Goal: Task Accomplishment & Management: Use online tool/utility

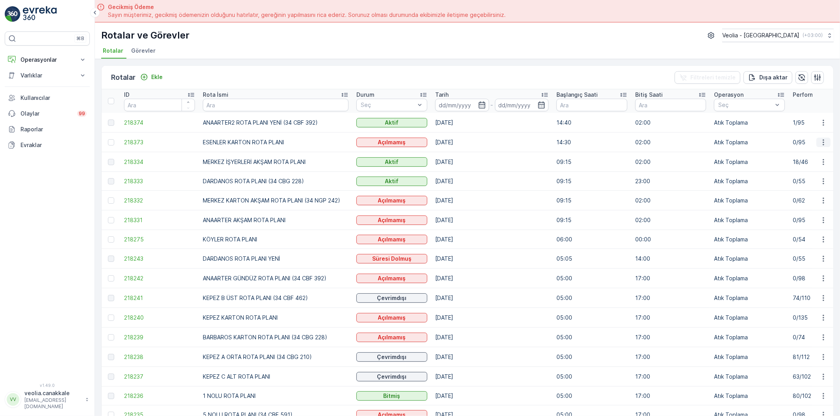
click at [819, 143] on icon "button" at bounding box center [823, 143] width 8 height 8
click at [808, 184] on span "Atanan Kişiyi Değiştir" at bounding box center [800, 187] width 55 height 8
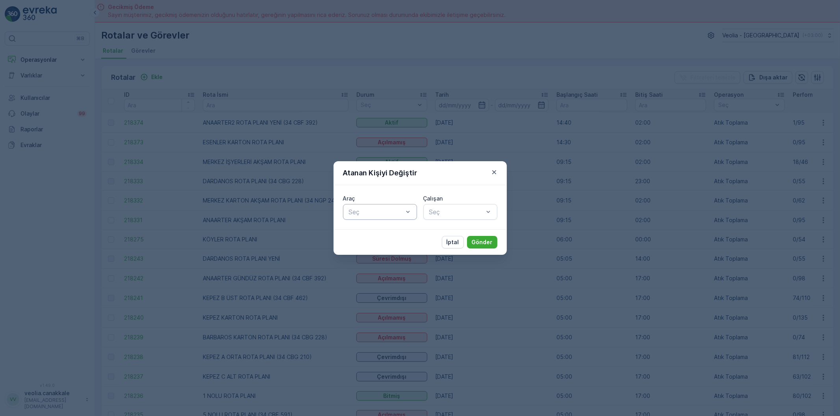
click at [399, 213] on div at bounding box center [376, 212] width 56 height 7
type input "228"
drag, startPoint x: 395, startPoint y: 231, endPoint x: 440, endPoint y: 218, distance: 47.2
click at [409, 233] on div "34 CBG 228" at bounding box center [380, 231] width 65 height 7
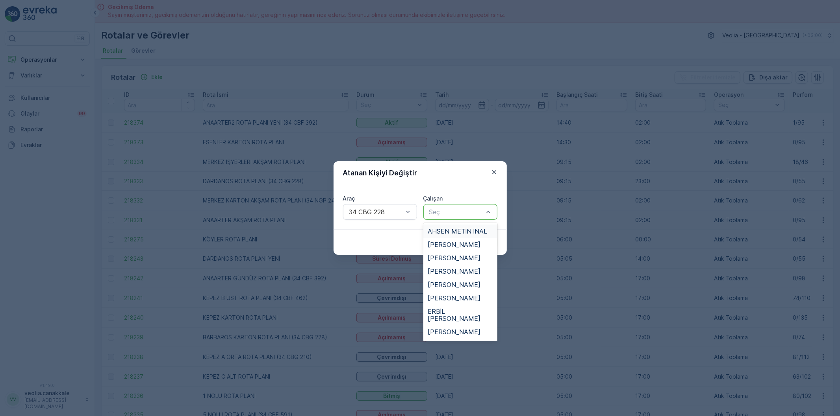
click at [440, 218] on div "Seç" at bounding box center [460, 212] width 74 height 16
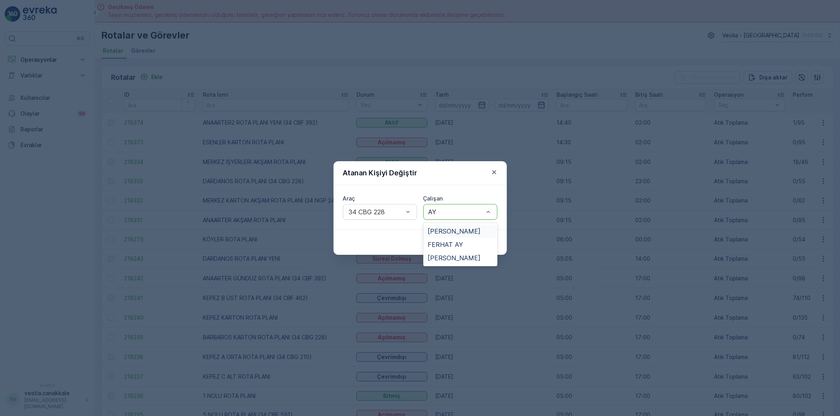
type input "AYD"
click at [453, 230] on span "[PERSON_NAME]" at bounding box center [454, 231] width 53 height 7
click at [477, 243] on p "Gönder" at bounding box center [482, 243] width 21 height 8
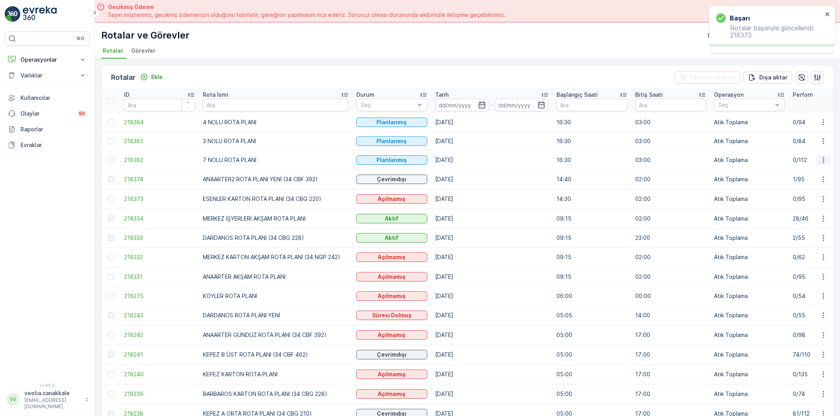
click at [825, 161] on icon "button" at bounding box center [823, 160] width 8 height 8
click at [814, 203] on span "Atanan Kişiyi Değiştir" at bounding box center [800, 205] width 55 height 8
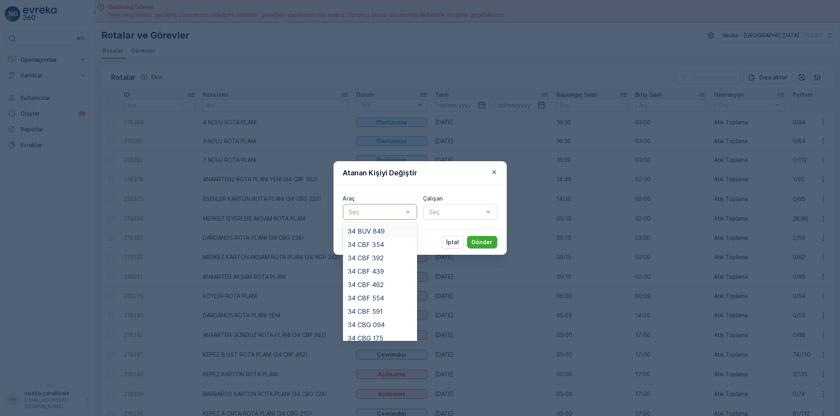
click at [392, 211] on div at bounding box center [376, 212] width 56 height 7
type input "37"
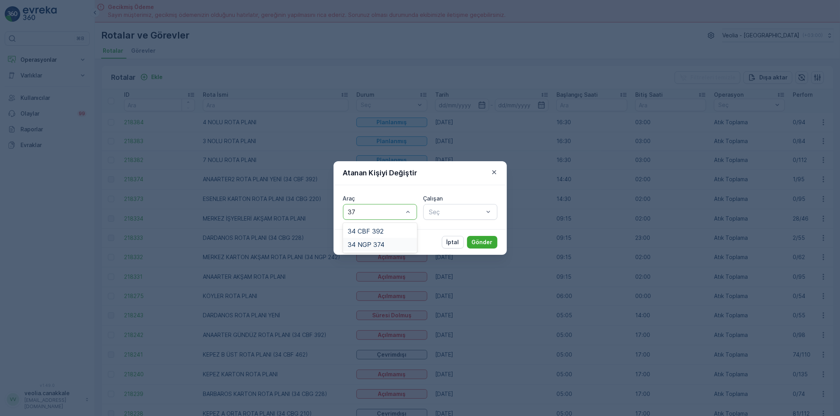
click at [381, 242] on span "34 NGP 374" at bounding box center [366, 244] width 37 height 7
click at [390, 215] on div at bounding box center [376, 212] width 56 height 7
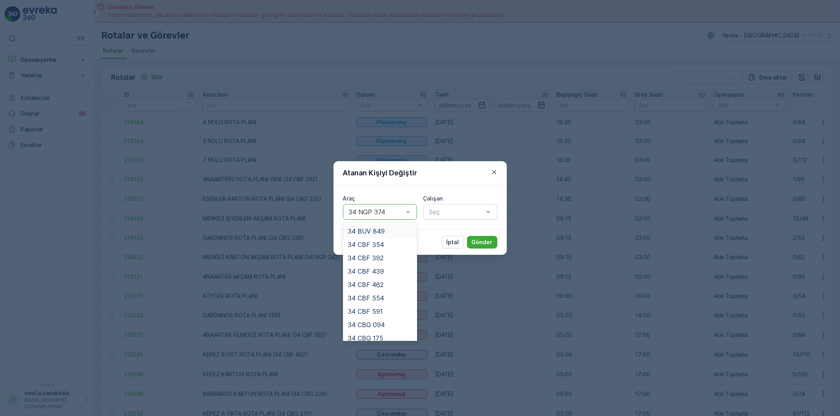
click at [397, 210] on div at bounding box center [376, 212] width 56 height 7
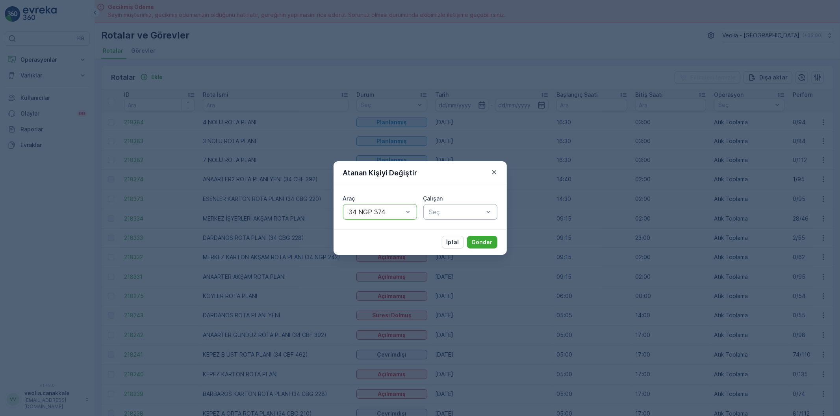
click at [441, 213] on div at bounding box center [456, 212] width 56 height 7
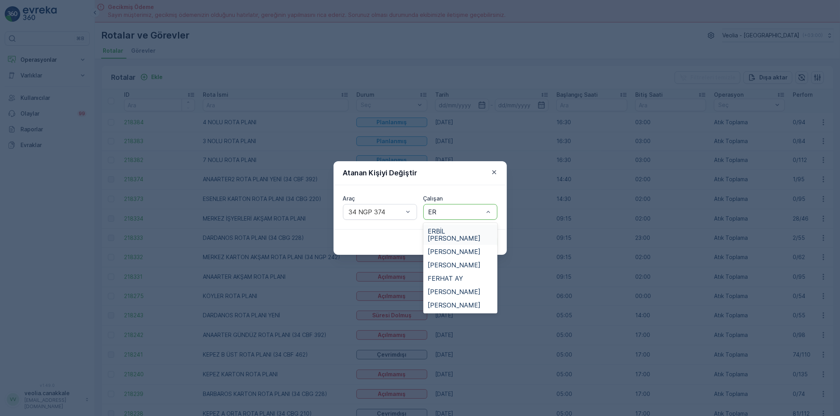
type input "ERH"
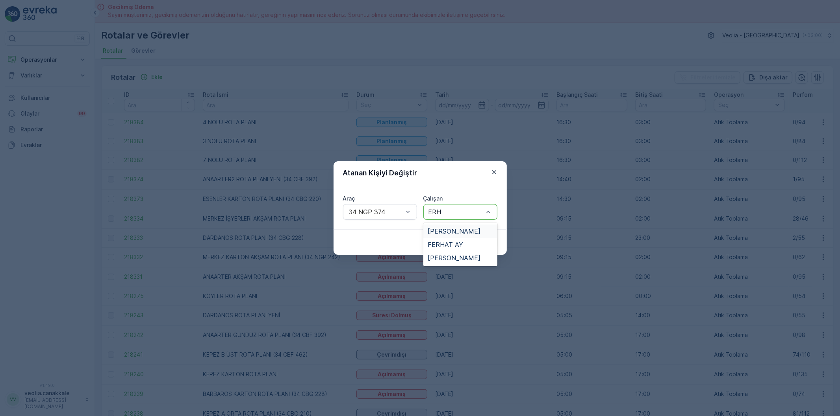
click at [451, 226] on div "[PERSON_NAME]" at bounding box center [460, 231] width 74 height 13
click at [481, 244] on p "Gönder" at bounding box center [482, 243] width 21 height 8
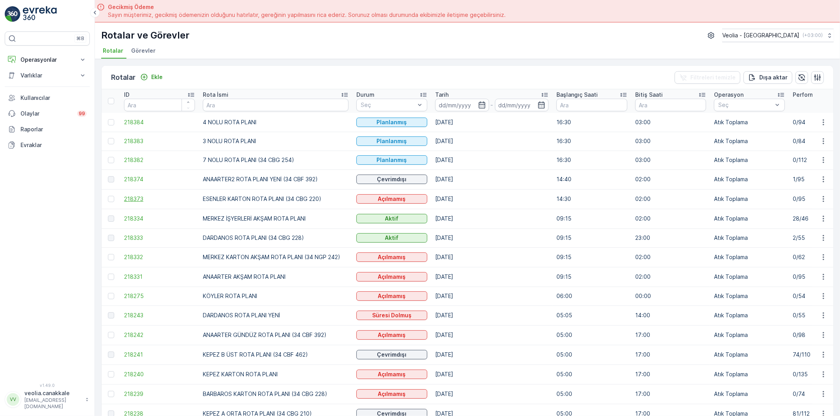
click at [138, 202] on span "218373" at bounding box center [159, 199] width 71 height 8
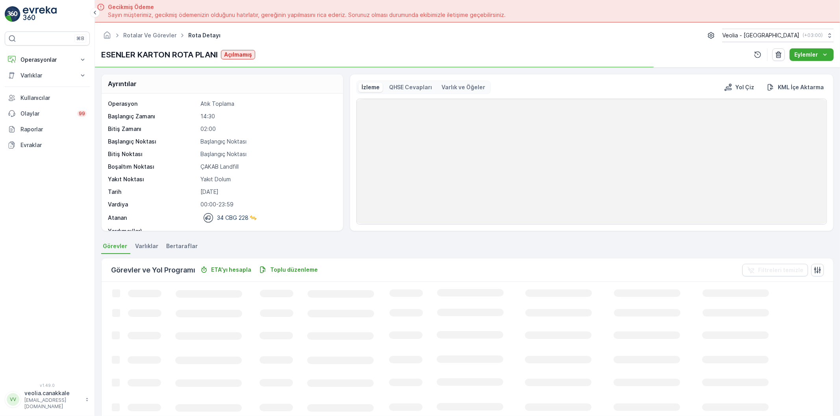
scroll to position [24, 0]
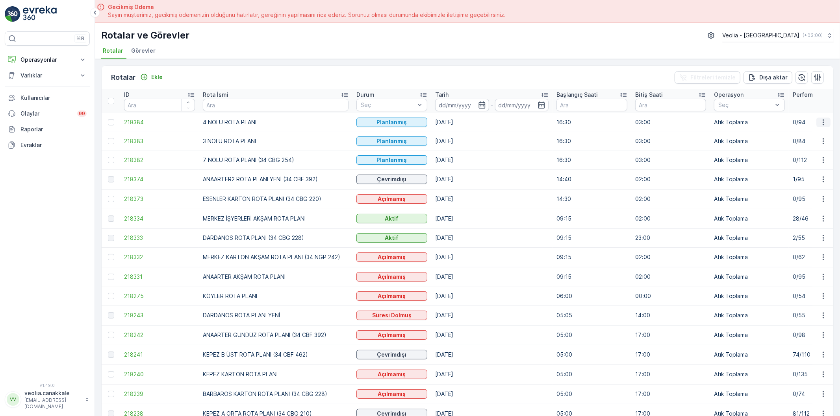
click at [819, 123] on icon "button" at bounding box center [823, 122] width 8 height 8
click at [812, 165] on span "Atanan Kişiyi Değiştir" at bounding box center [800, 167] width 55 height 8
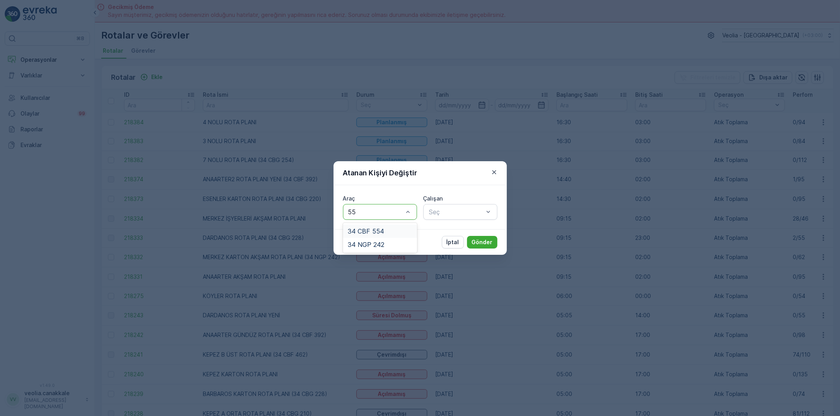
type input "554"
drag, startPoint x: 395, startPoint y: 233, endPoint x: 400, endPoint y: 233, distance: 4.7
click at [396, 233] on div "34 CBF 554" at bounding box center [380, 231] width 65 height 7
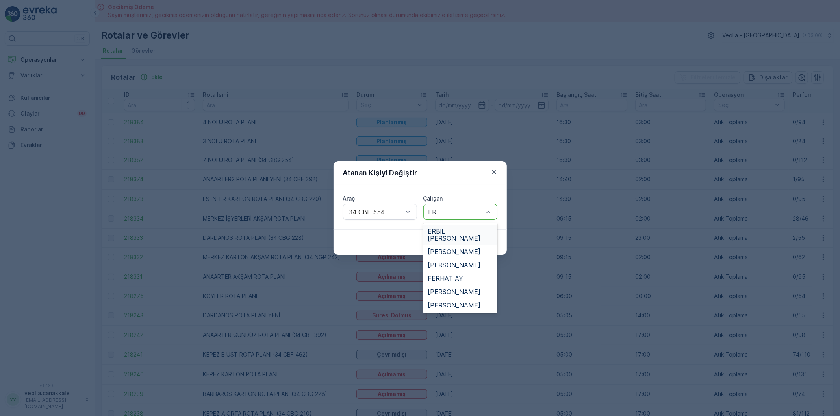
type input "ERK"
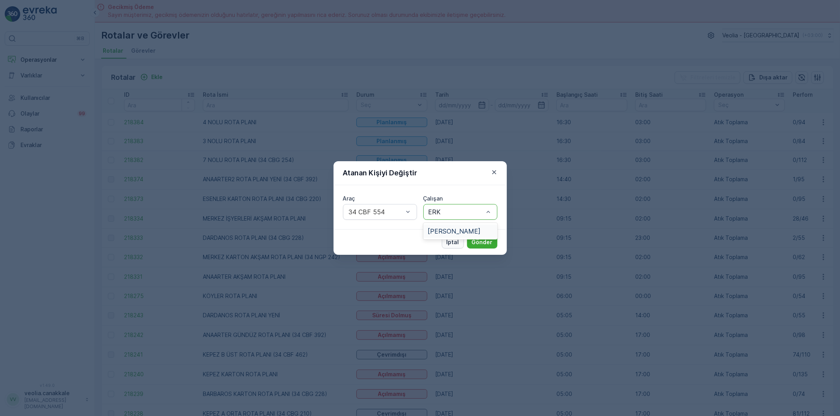
drag, startPoint x: 442, startPoint y: 232, endPoint x: 459, endPoint y: 236, distance: 17.4
click at [443, 233] on span "[PERSON_NAME]" at bounding box center [454, 231] width 53 height 7
click at [479, 241] on p "Gönder" at bounding box center [482, 243] width 21 height 8
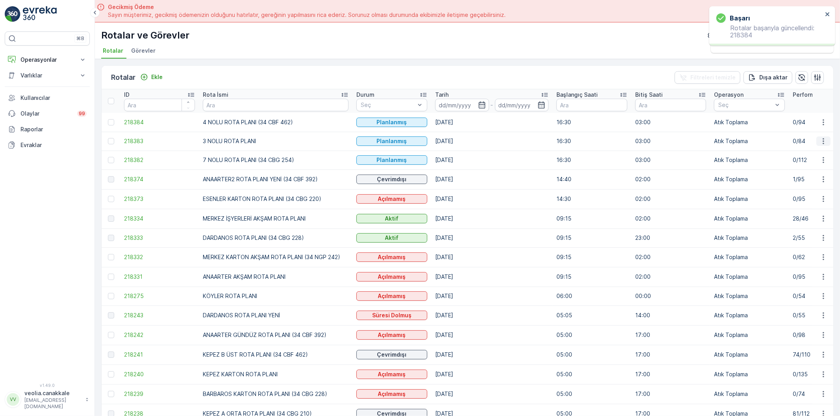
click at [825, 140] on button "button" at bounding box center [823, 141] width 14 height 9
click at [808, 184] on span "Atanan Kişiyi Değiştir" at bounding box center [800, 186] width 55 height 8
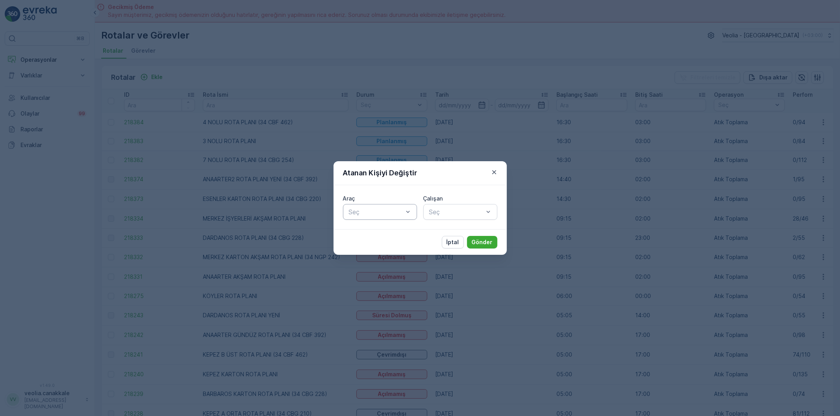
click at [399, 212] on div at bounding box center [376, 212] width 56 height 7
type input "439"
click at [405, 228] on div "34 CBF 439" at bounding box center [380, 231] width 65 height 7
click at [443, 211] on div at bounding box center [456, 212] width 56 height 7
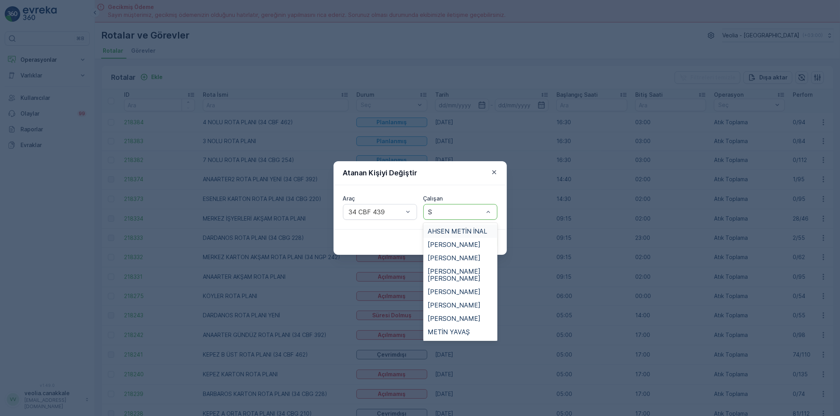
type input "SE"
click at [468, 270] on span "SEMİH GÜNGÖRMEZ" at bounding box center [459, 271] width 63 height 7
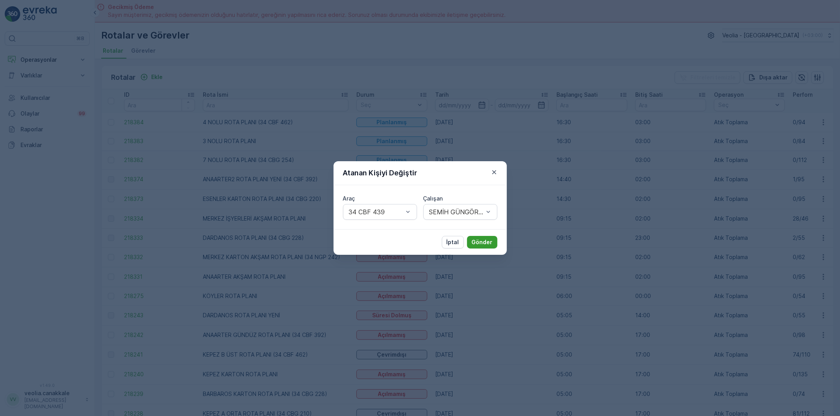
click at [485, 239] on p "Gönder" at bounding box center [482, 243] width 21 height 8
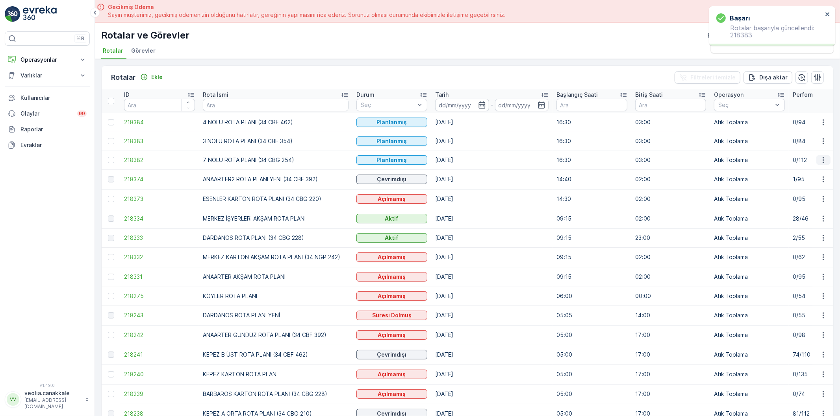
click at [820, 161] on icon "button" at bounding box center [823, 160] width 8 height 8
click at [815, 205] on span "Atanan Kişiyi Değiştir" at bounding box center [800, 205] width 55 height 8
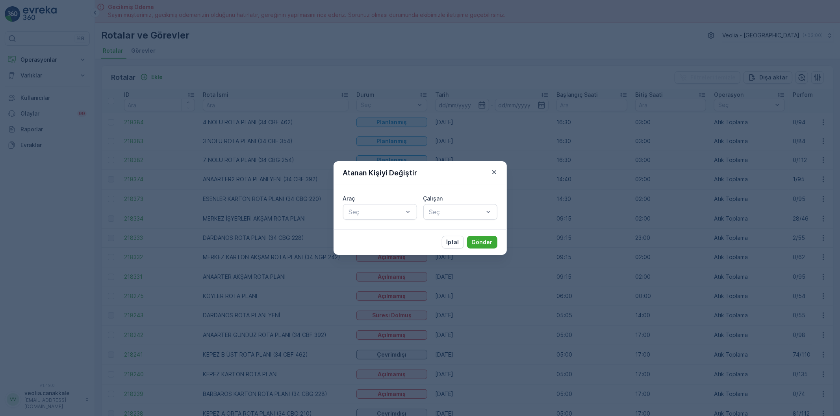
click at [569, 54] on div "Atanan Kişiyi Değiştir Araç Seç Çalışan Seç İptal Gönder" at bounding box center [420, 208] width 840 height 416
